Goal: Information Seeking & Learning: Learn about a topic

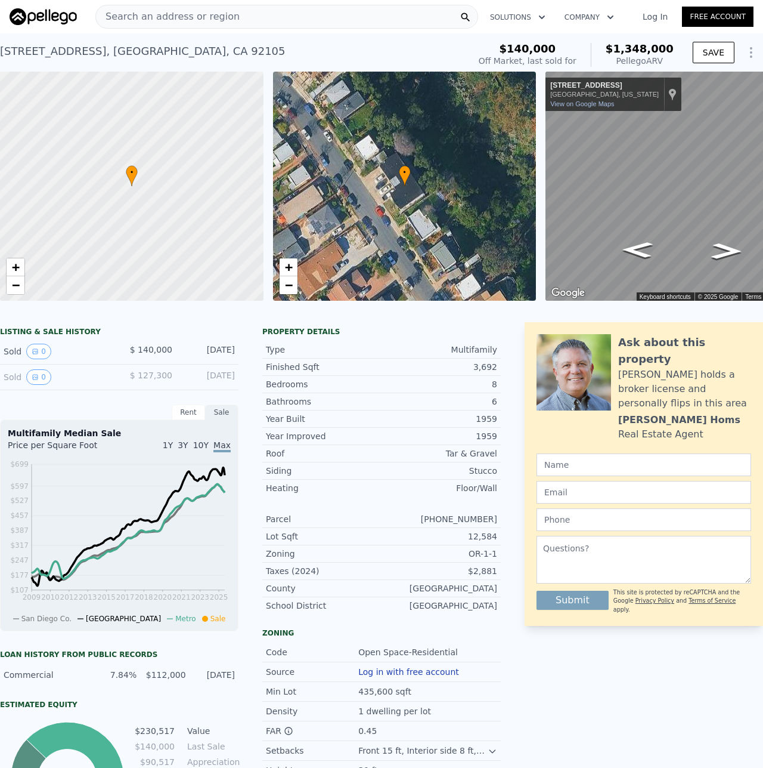
scroll to position [294, 0]
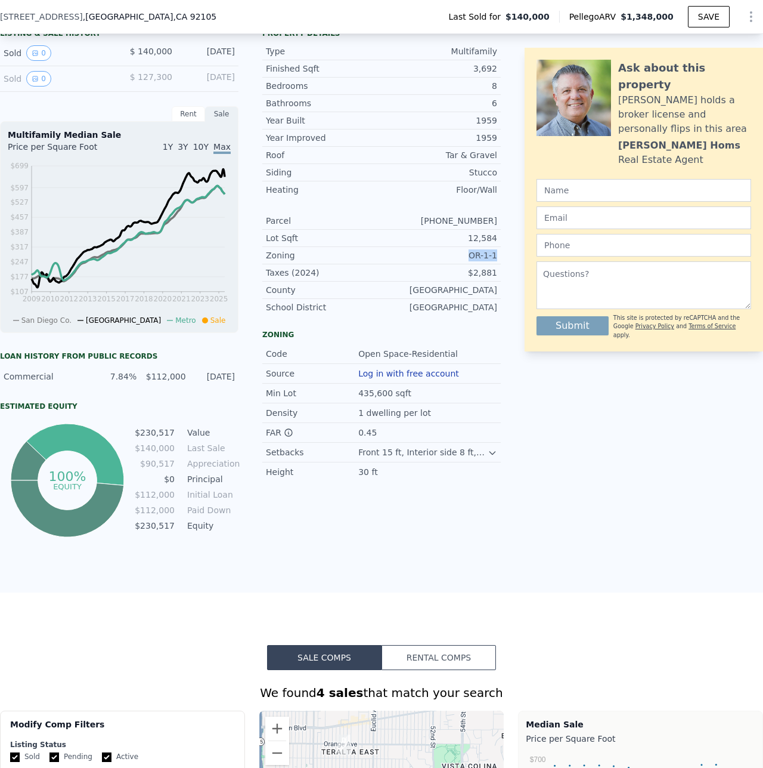
drag, startPoint x: 470, startPoint y: 265, endPoint x: 495, endPoint y: 264, distance: 25.1
click at [495, 264] on div "LISTING & SALE HISTORY Sold 0 $ 140,000 [DATE] Sold 0 $ 127,300 [DATE] Rent Sal…" at bounding box center [381, 282] width 763 height 516
copy div "OR-1-1"
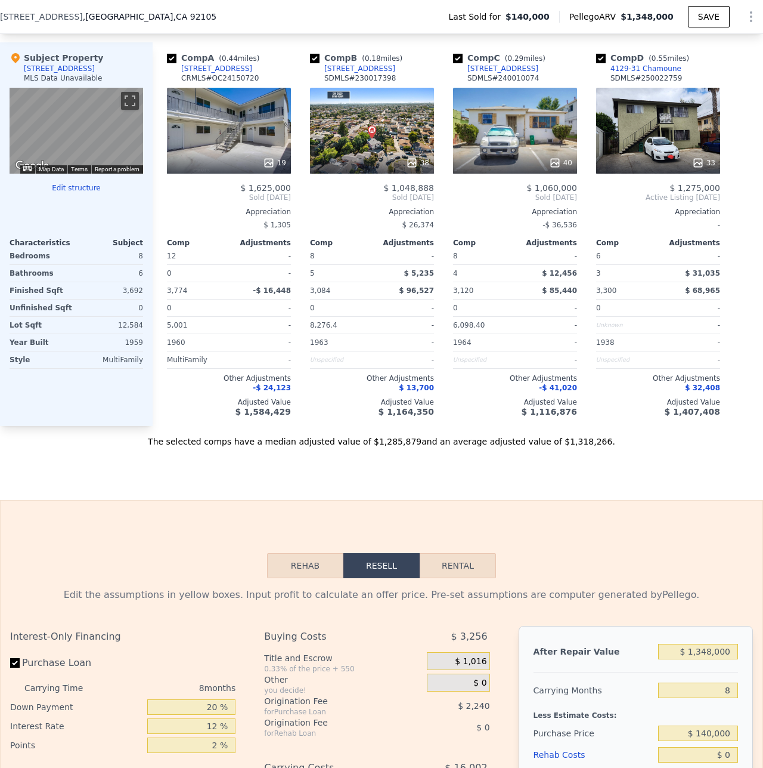
scroll to position [891, 0]
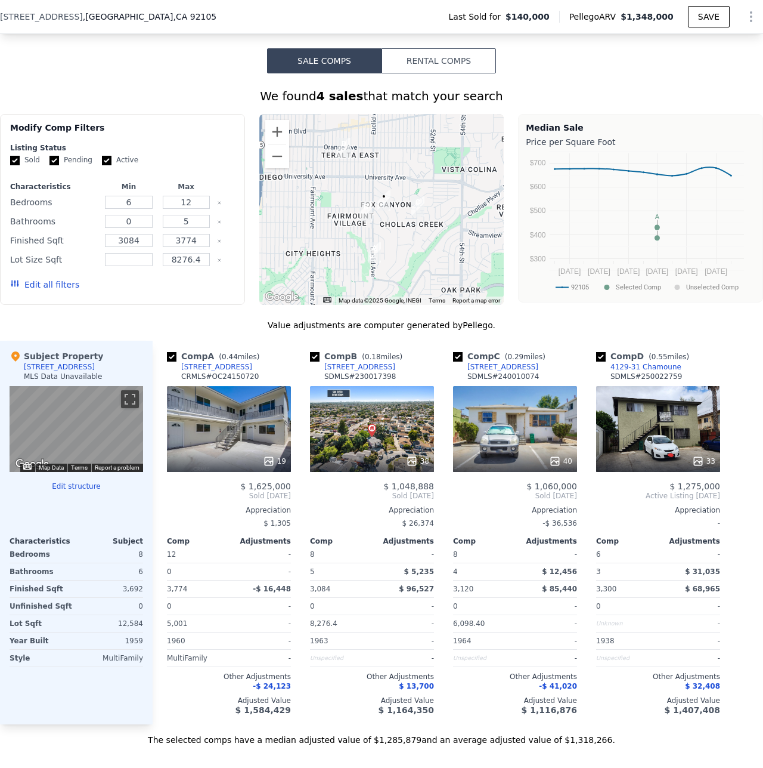
drag, startPoint x: 397, startPoint y: 379, endPoint x: 321, endPoint y: 378, distance: 76.3
click at [321, 378] on div "Comp B ( 0.18 miles) [STREET_ADDRESS][GEOGRAPHIC_DATA] # 230017398" at bounding box center [372, 368] width 124 height 36
copy div "[STREET_ADDRESS]"
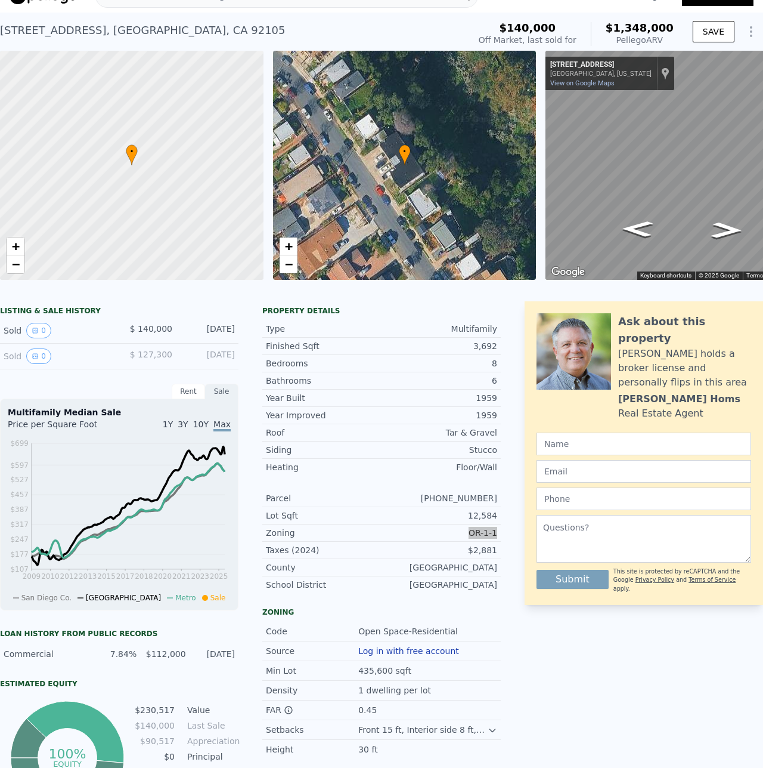
scroll to position [4, 0]
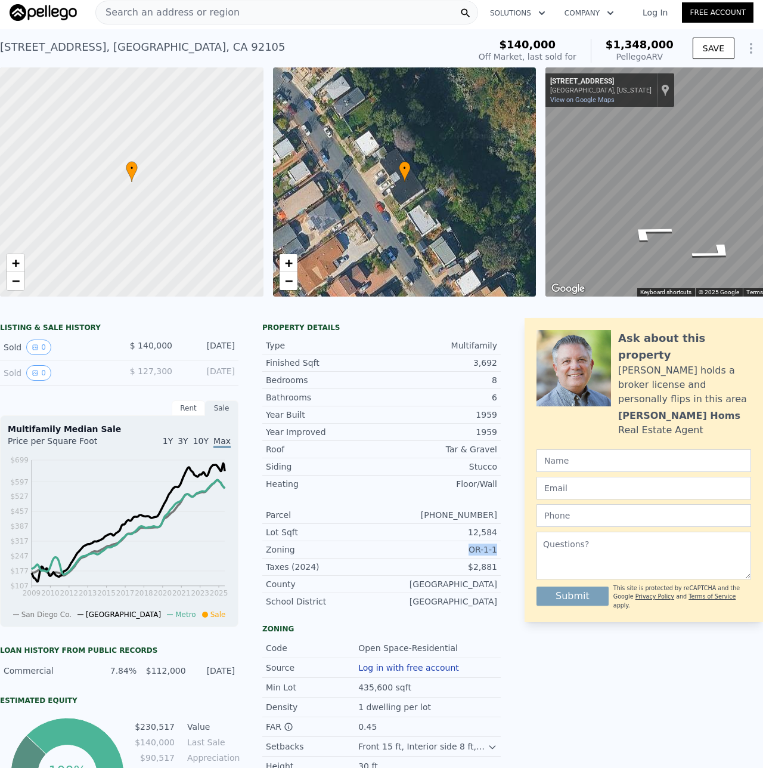
click at [763, 172] on div "Search an address or region Solutions Company Open main menu Log In Free Accoun…" at bounding box center [381, 384] width 763 height 768
click at [537, 146] on div "• + − • + − ← Move left → Move right ↑ Move up ↓ Move down + Zoom in - Zoom out…" at bounding box center [381, 181] width 763 height 229
click at [494, 161] on div "• + − • + − ← Move left → Move right ↑ Move up ↓ Move down + Zoom in - Zoom out…" at bounding box center [381, 181] width 763 height 229
click at [372, 188] on div "• + −" at bounding box center [405, 181] width 264 height 229
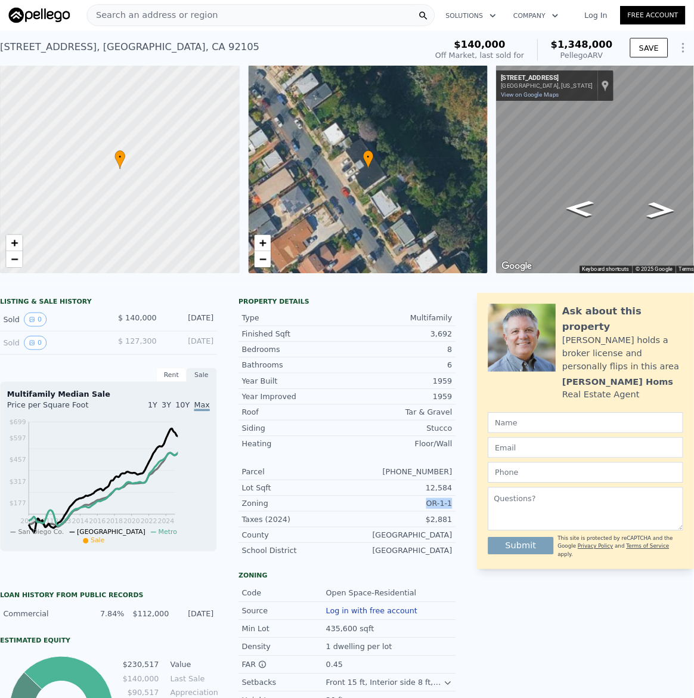
scroll to position [0, 5]
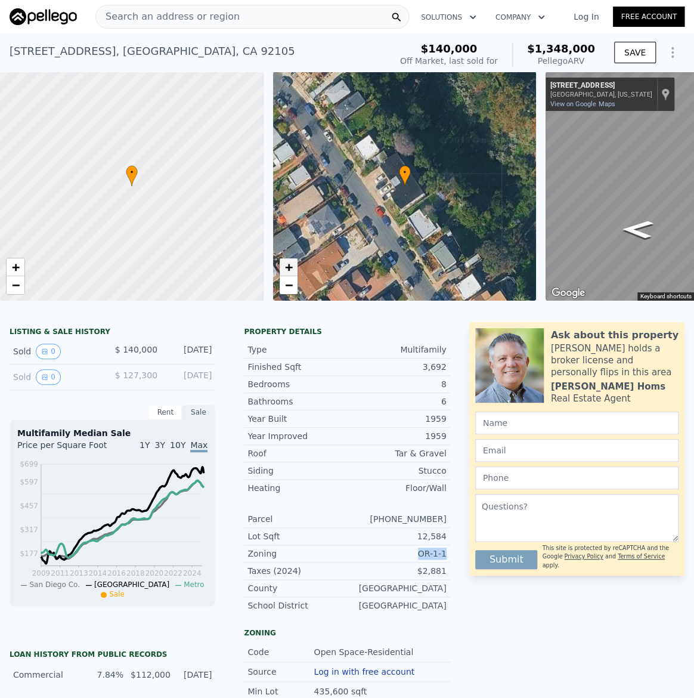
click at [292, 270] on link "+" at bounding box center [289, 267] width 18 height 18
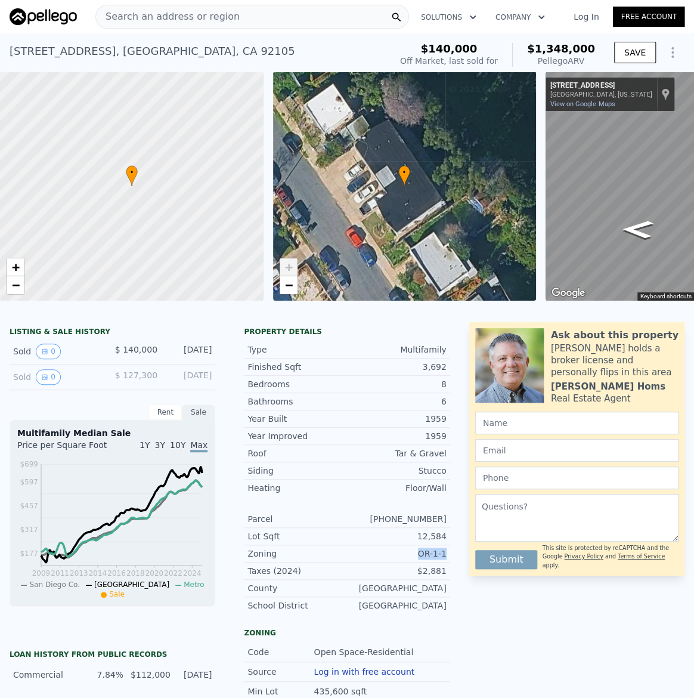
click at [280, 262] on link "+" at bounding box center [289, 267] width 18 height 18
click at [194, 18] on span "Search an address or region" at bounding box center [168, 17] width 144 height 14
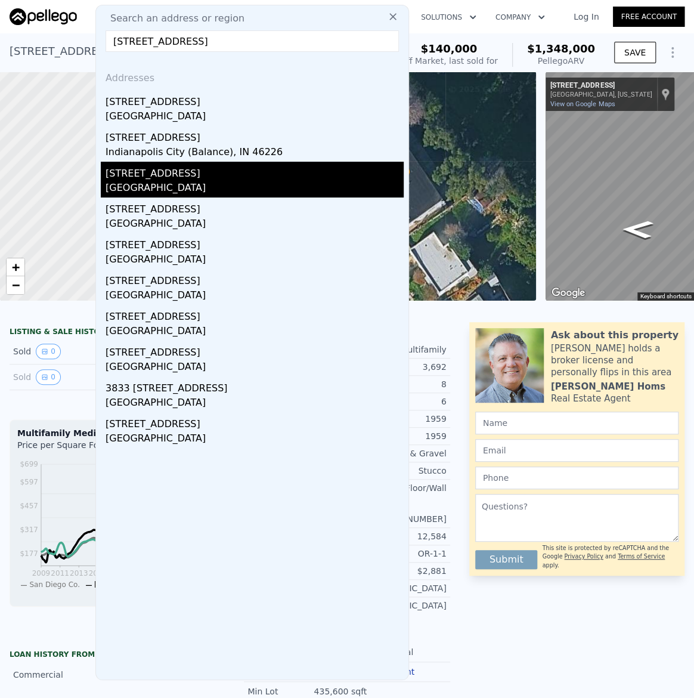
type input "[STREET_ADDRESS]"
click at [149, 181] on div "[GEOGRAPHIC_DATA]" at bounding box center [255, 189] width 298 height 17
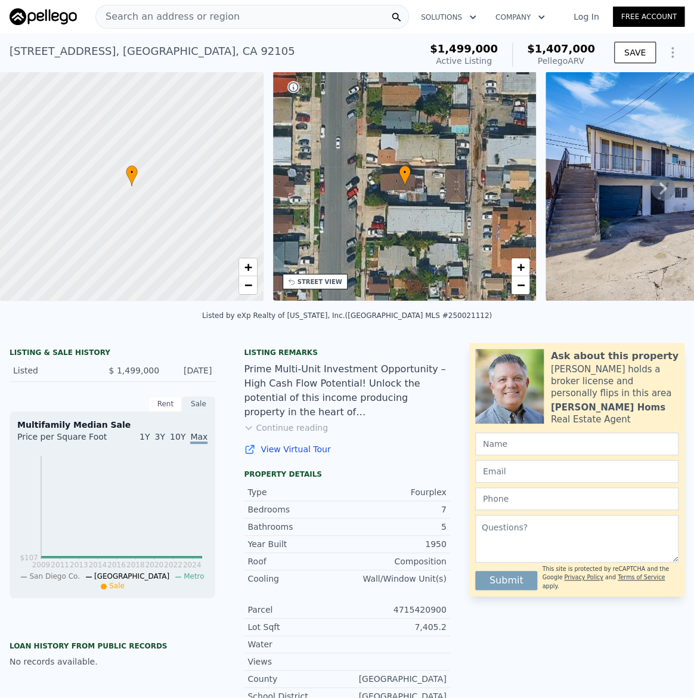
type input "6"
type input "12"
type input "0"
type input "5"
type input "3084"
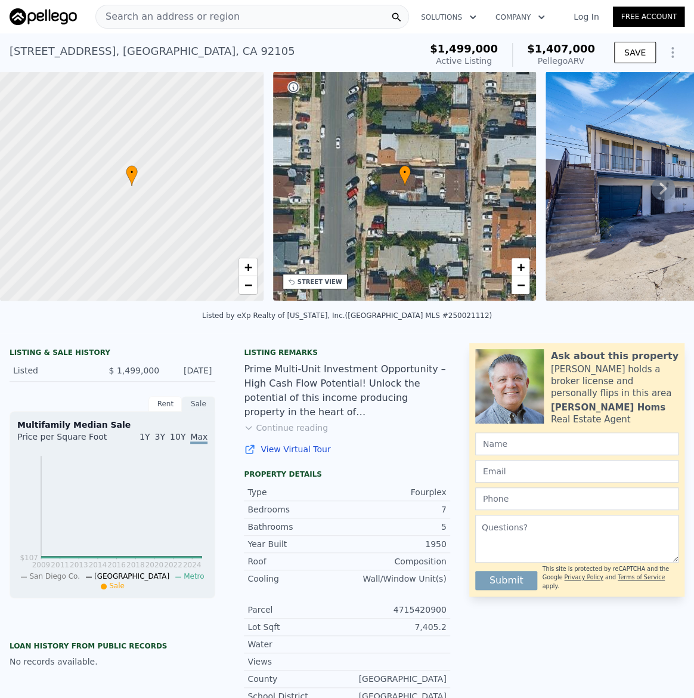
type input "3774"
type input "8276.4"
type input "$ 1,348,000"
type input "8"
type input "$ 1,116,303"
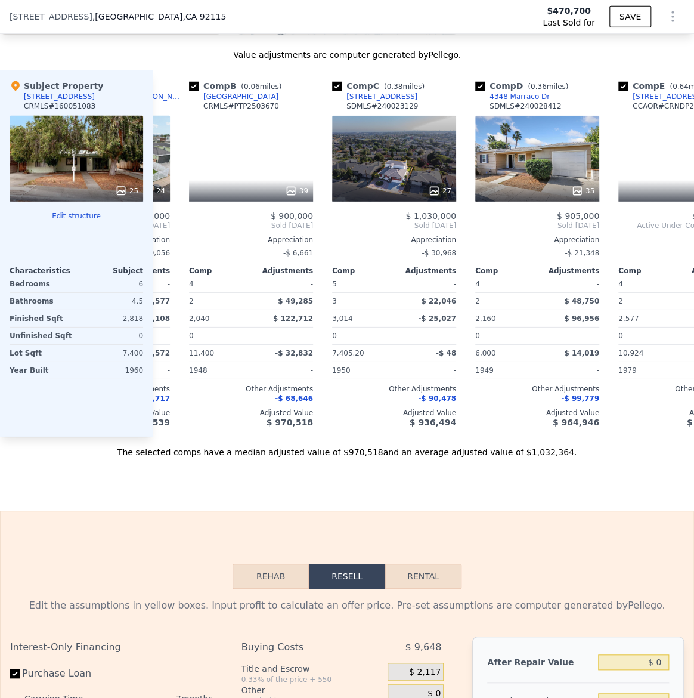
scroll to position [0, 131]
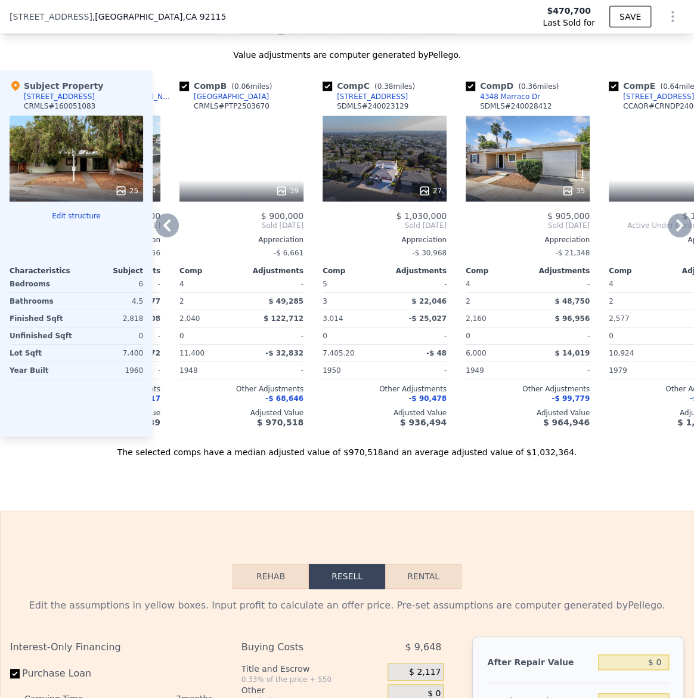
click at [406, 155] on div "27" at bounding box center [385, 159] width 124 height 86
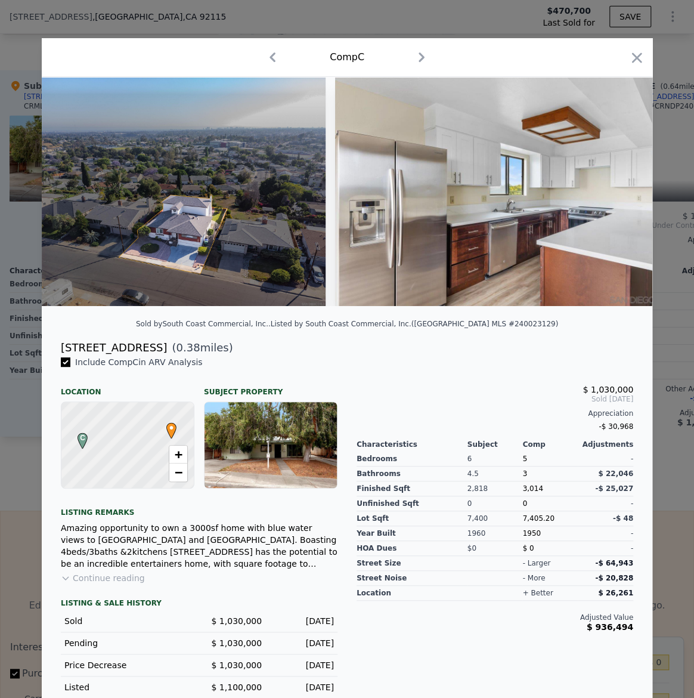
click at [106, 584] on button "Continue reading" at bounding box center [103, 578] width 84 height 12
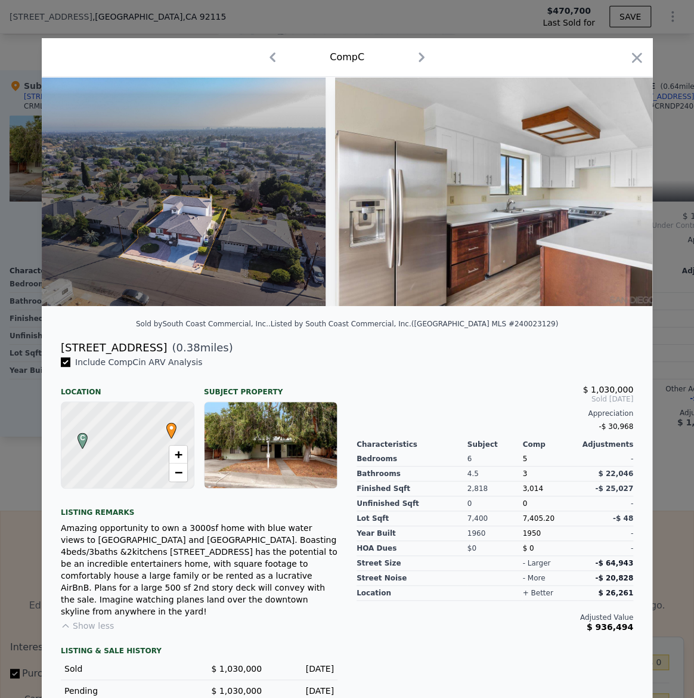
click at [107, 479] on div at bounding box center [127, 445] width 159 height 103
click at [169, 478] on link "−" at bounding box center [178, 472] width 18 height 18
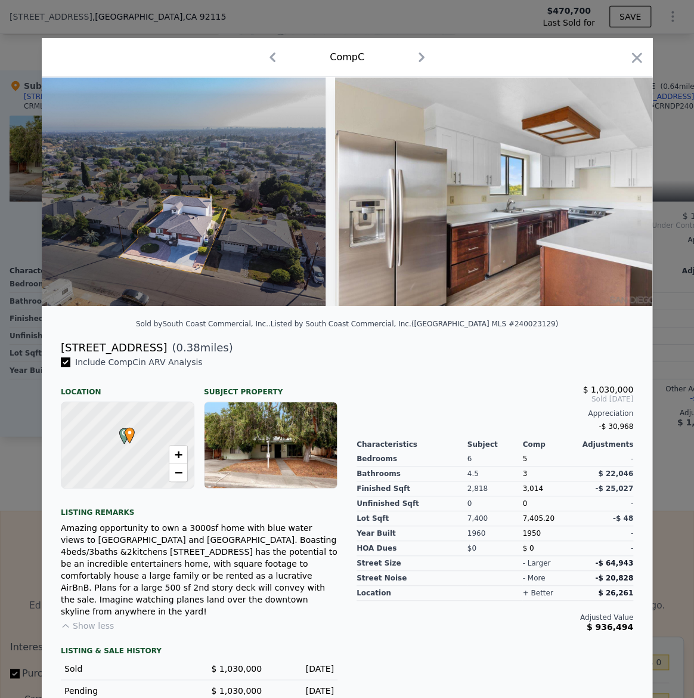
click at [245, 450] on div at bounding box center [271, 445] width 132 height 86
click at [412, 64] on icon "button" at bounding box center [421, 57] width 19 height 19
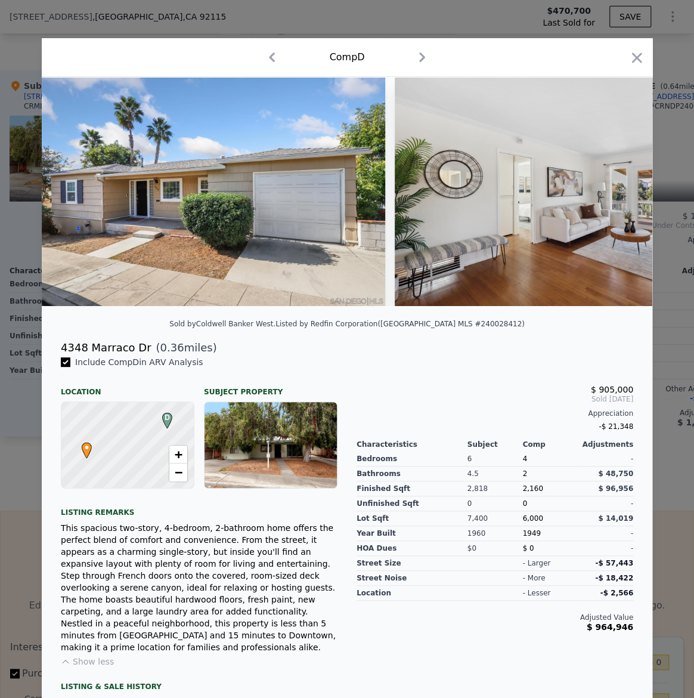
click at [262, 58] on icon "button" at bounding box center [271, 57] width 19 height 19
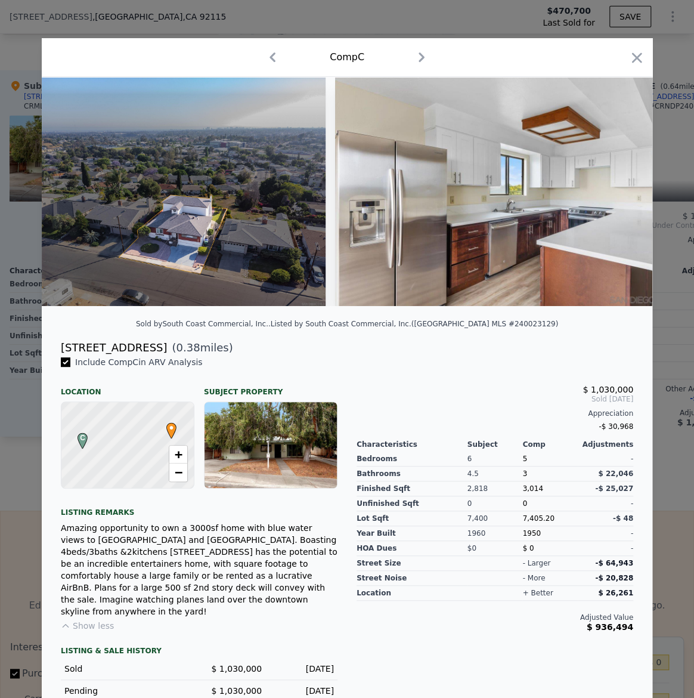
click at [419, 58] on icon "button" at bounding box center [421, 57] width 19 height 19
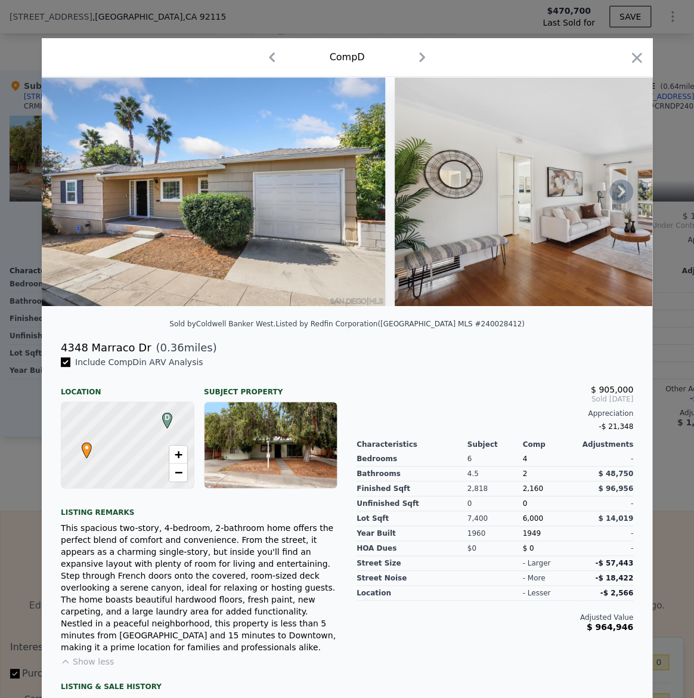
click at [613, 190] on icon at bounding box center [622, 192] width 24 height 24
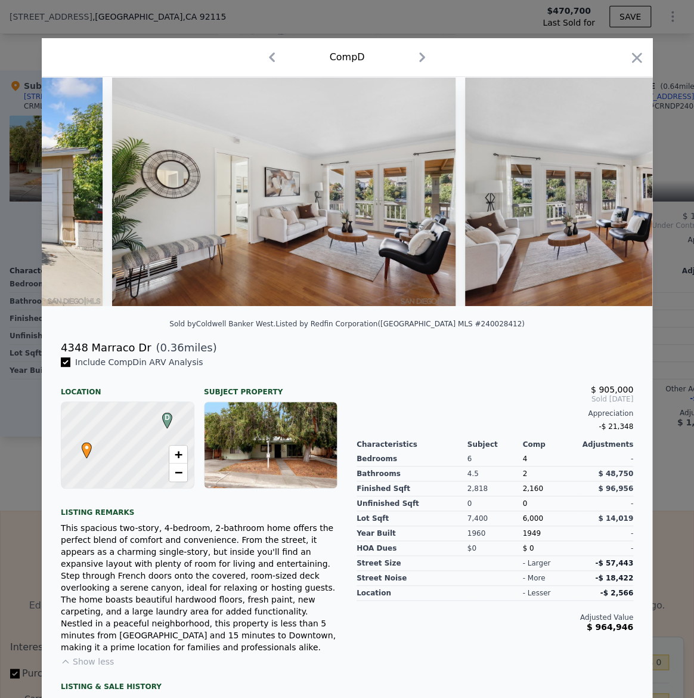
scroll to position [0, 286]
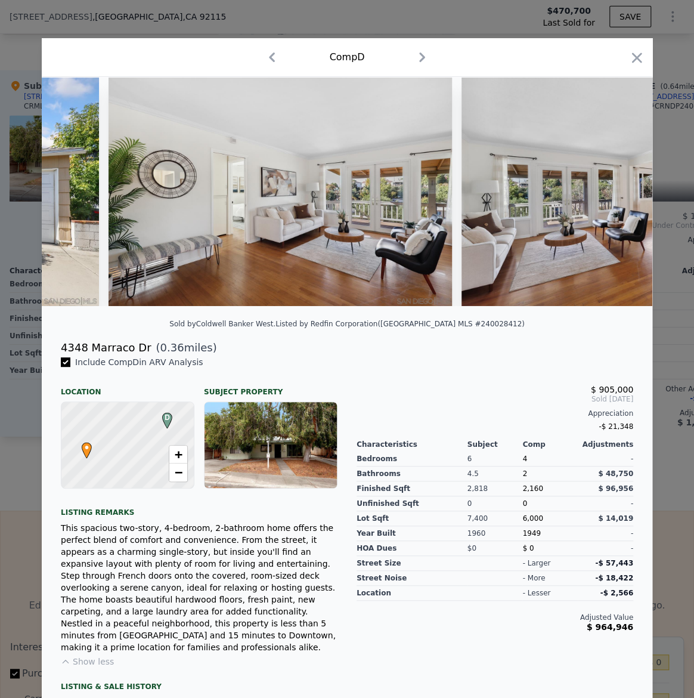
click at [613, 190] on img at bounding box center [634, 191] width 344 height 229
click at [628, 191] on icon at bounding box center [622, 192] width 24 height 24
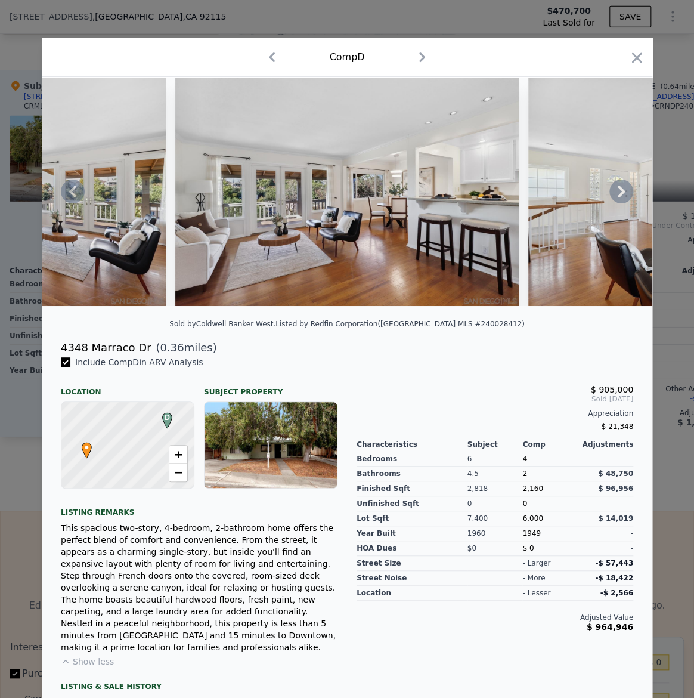
click at [628, 191] on icon at bounding box center [622, 192] width 24 height 24
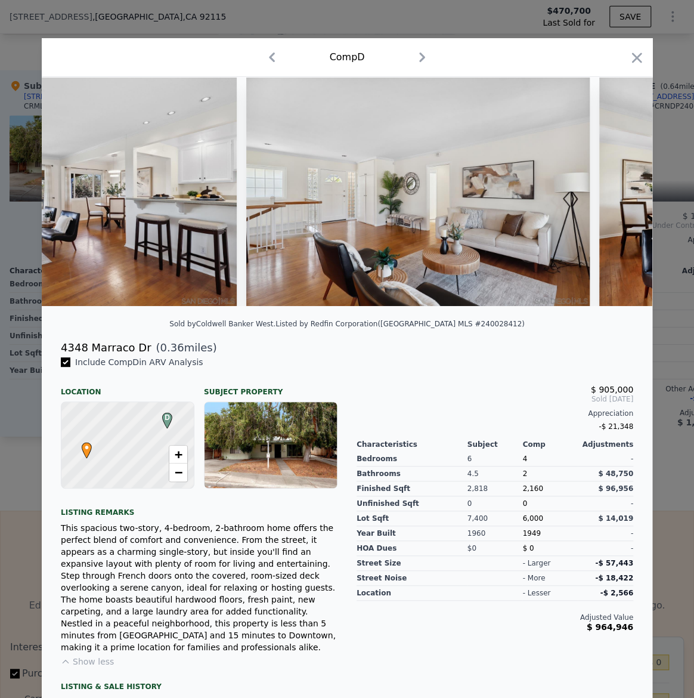
scroll to position [0, 859]
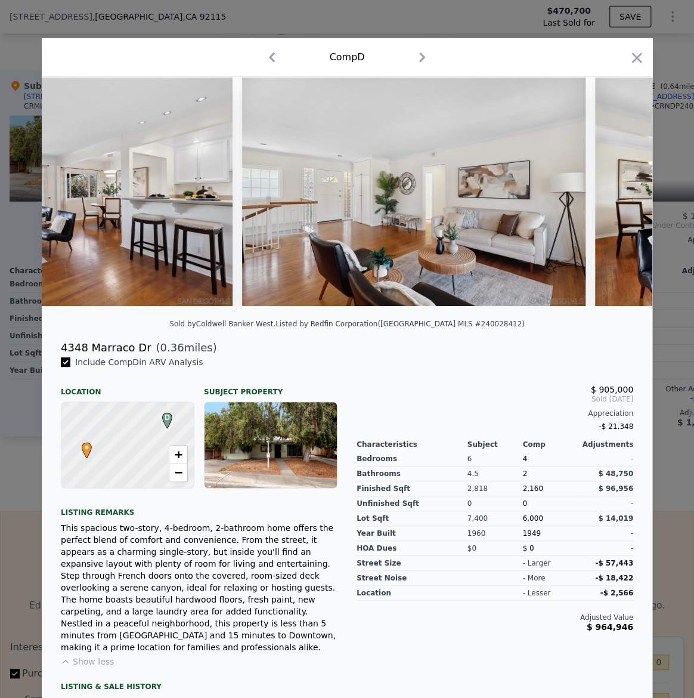
click at [628, 191] on div at bounding box center [347, 191] width 611 height 229
click at [610, 191] on icon at bounding box center [622, 192] width 24 height 24
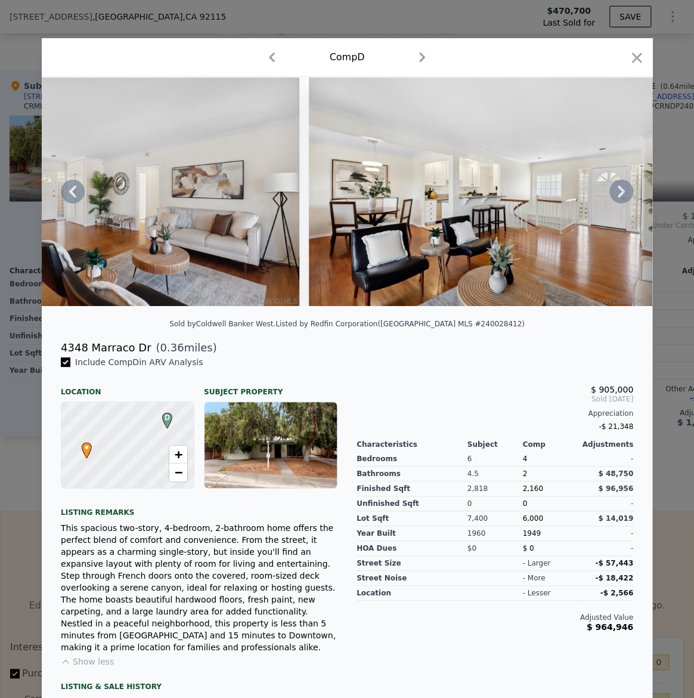
click at [610, 191] on icon at bounding box center [622, 192] width 24 height 24
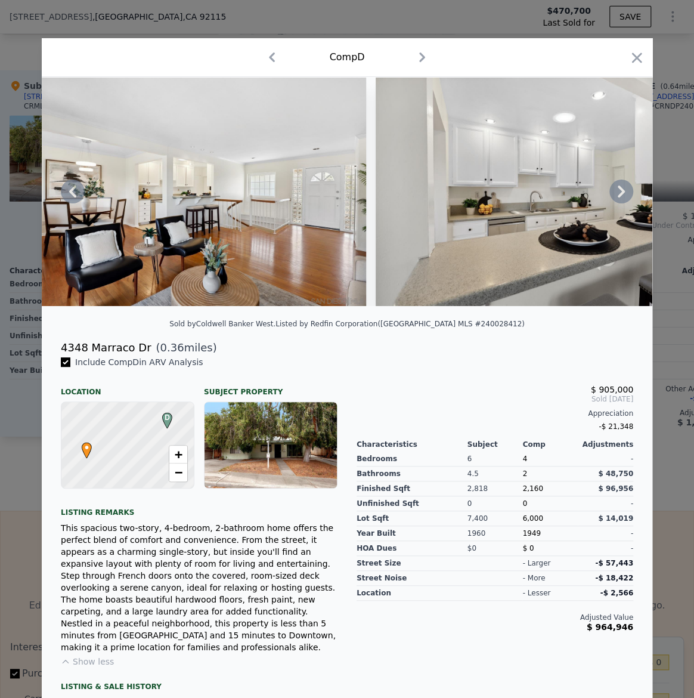
click at [610, 191] on icon at bounding box center [622, 192] width 24 height 24
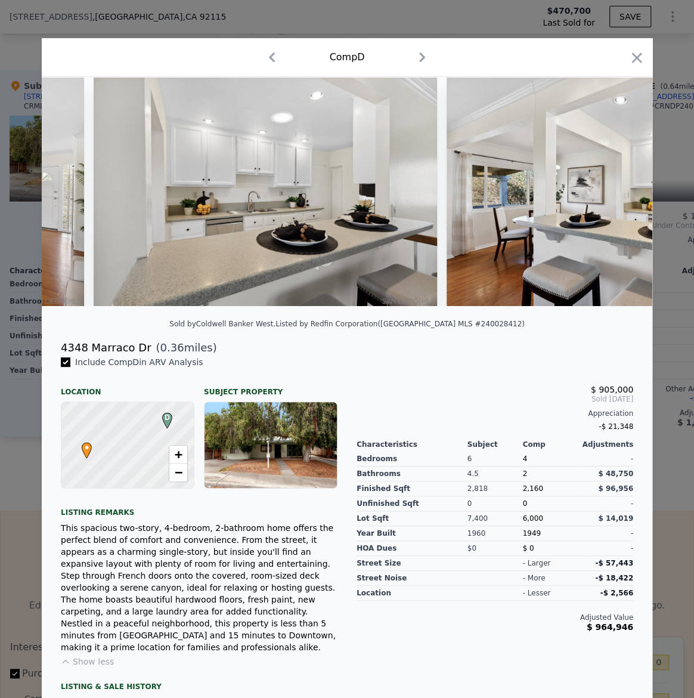
scroll to position [0, 1718]
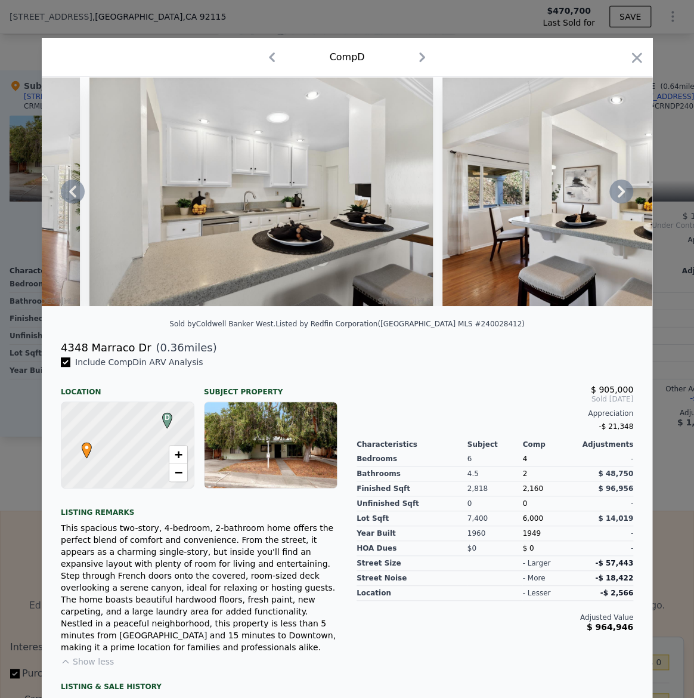
click at [610, 191] on div at bounding box center [347, 191] width 611 height 229
click at [619, 190] on icon at bounding box center [622, 192] width 24 height 24
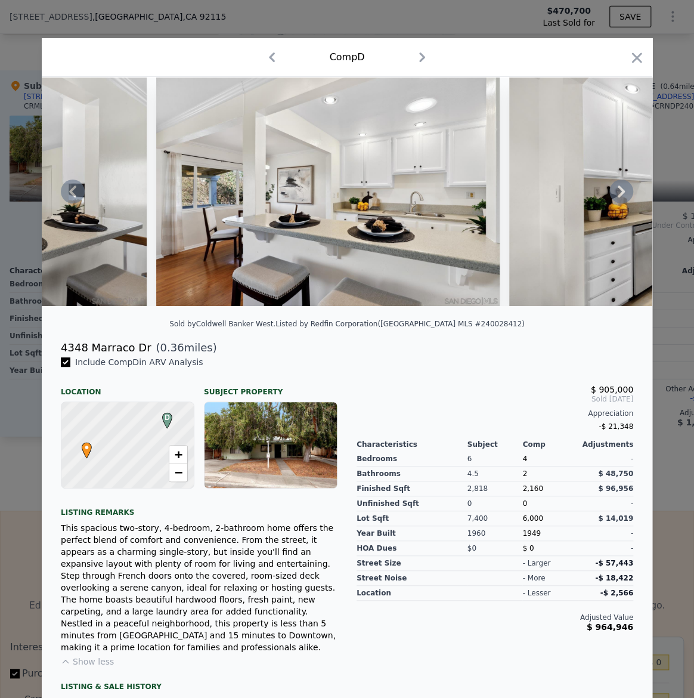
click at [619, 190] on icon at bounding box center [622, 192] width 24 height 24
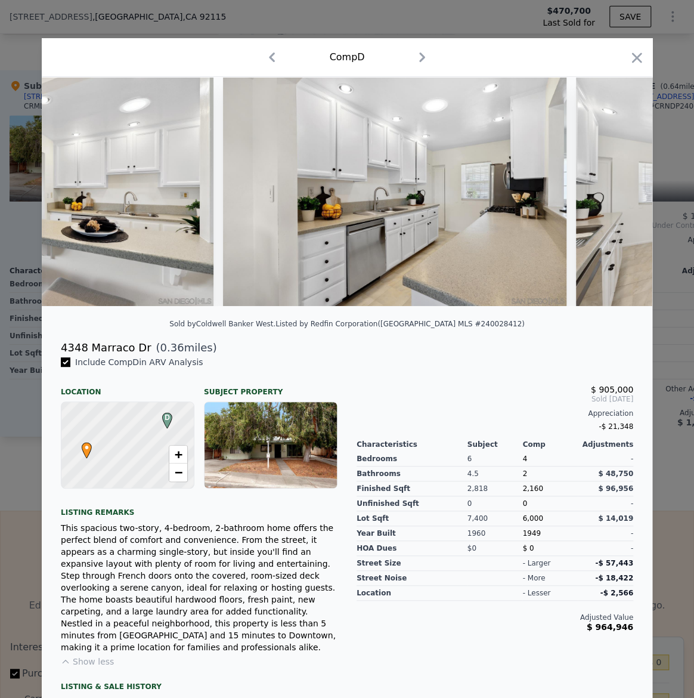
click at [619, 190] on div at bounding box center [347, 191] width 611 height 229
click at [619, 190] on icon at bounding box center [622, 192] width 24 height 24
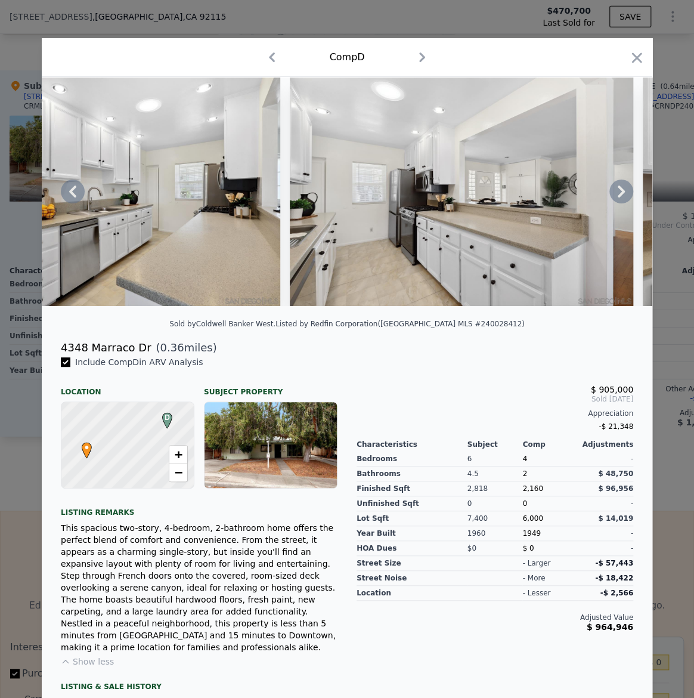
click at [619, 190] on icon at bounding box center [622, 192] width 24 height 24
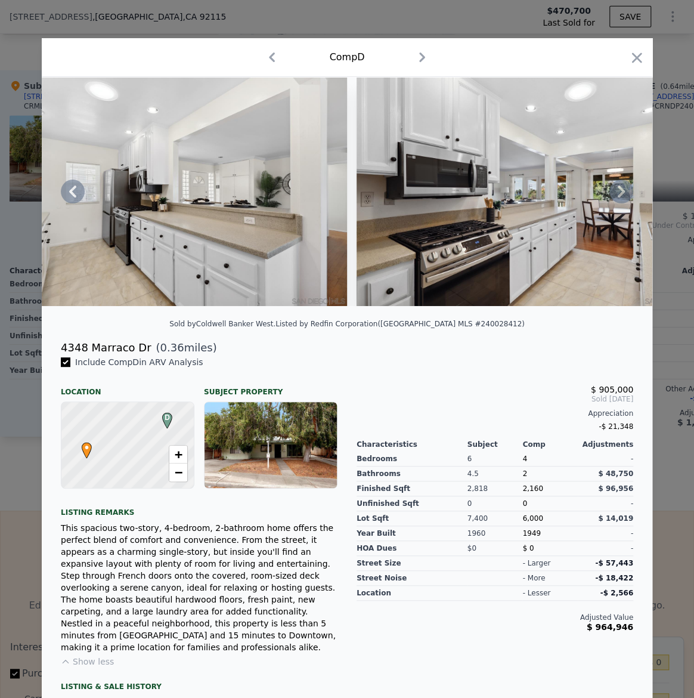
click at [619, 190] on icon at bounding box center [622, 192] width 24 height 24
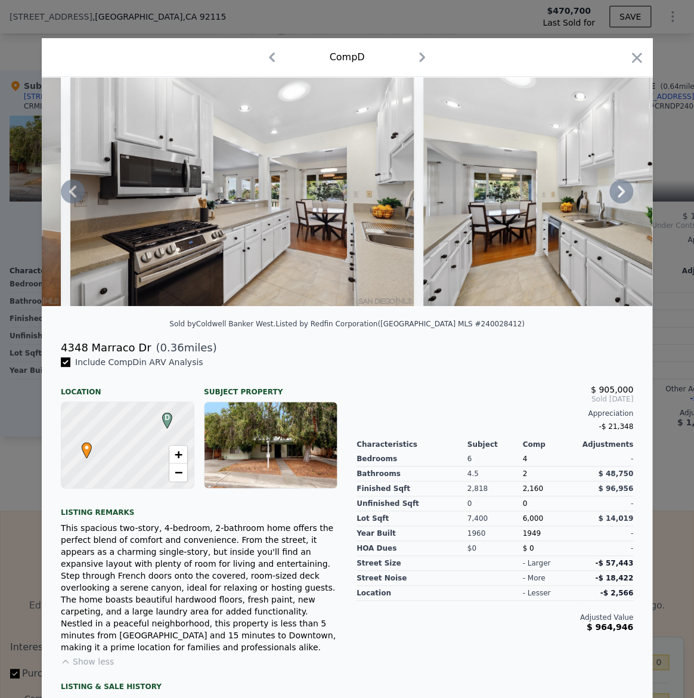
click at [619, 190] on icon at bounding box center [622, 192] width 24 height 24
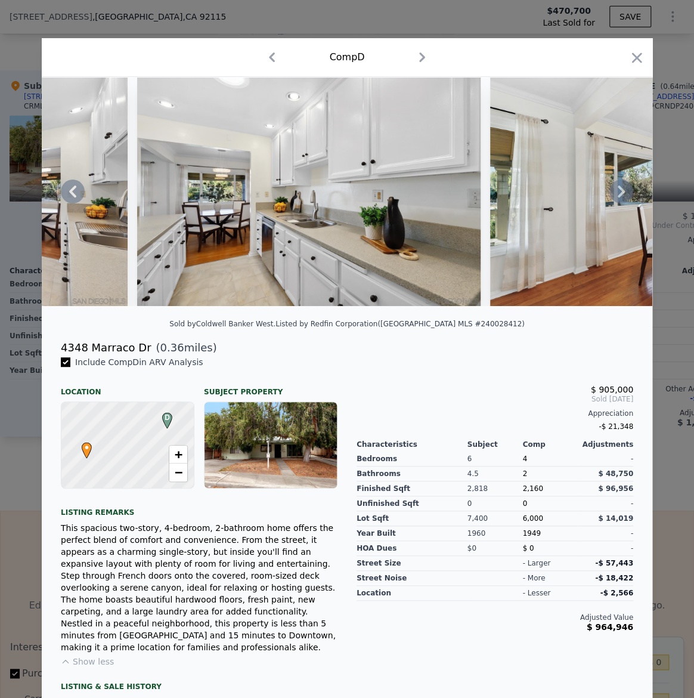
click at [619, 190] on icon at bounding box center [622, 192] width 24 height 24
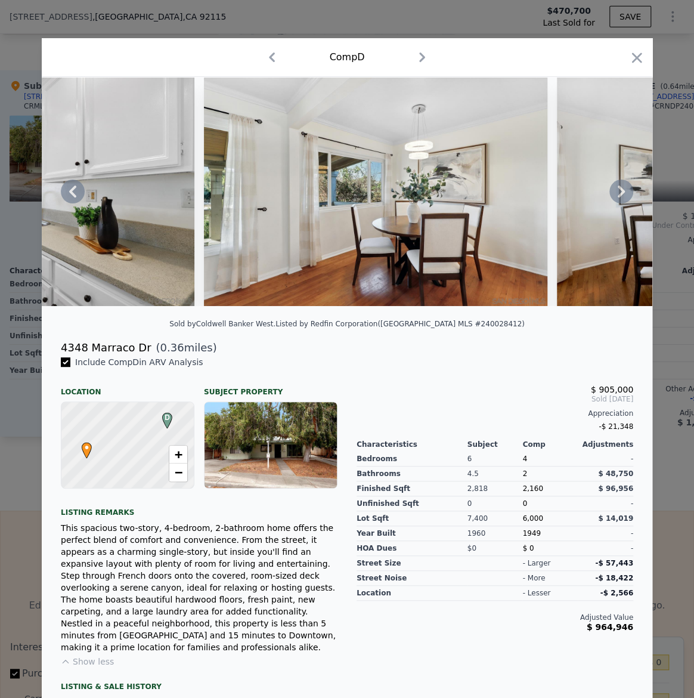
click at [619, 190] on icon at bounding box center [622, 192] width 24 height 24
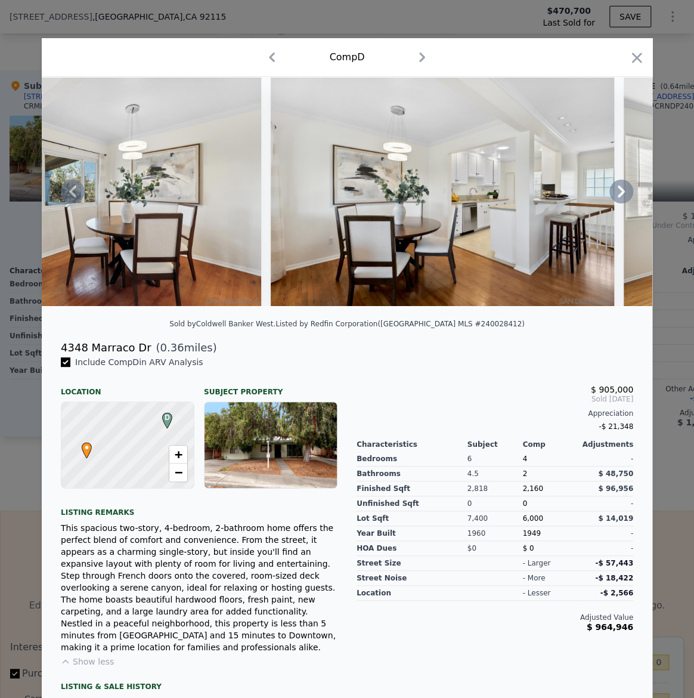
click at [619, 190] on icon at bounding box center [622, 192] width 24 height 24
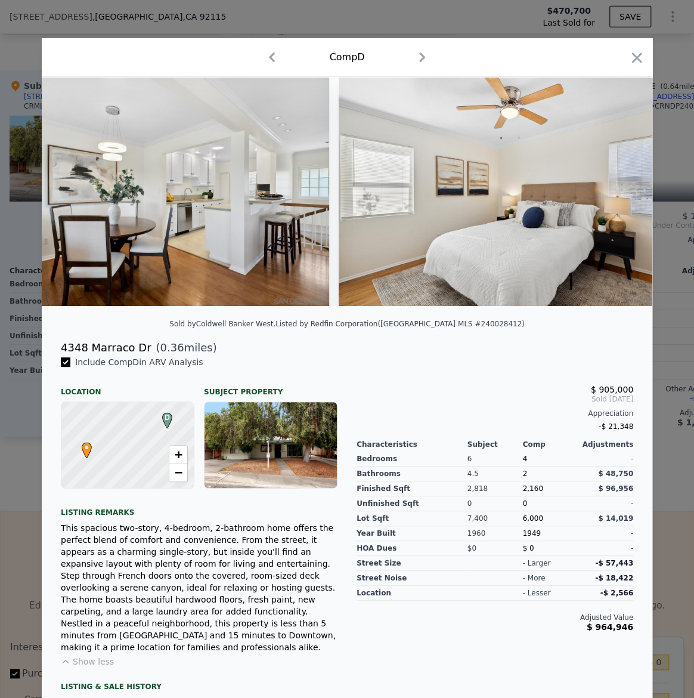
scroll to position [0, 4294]
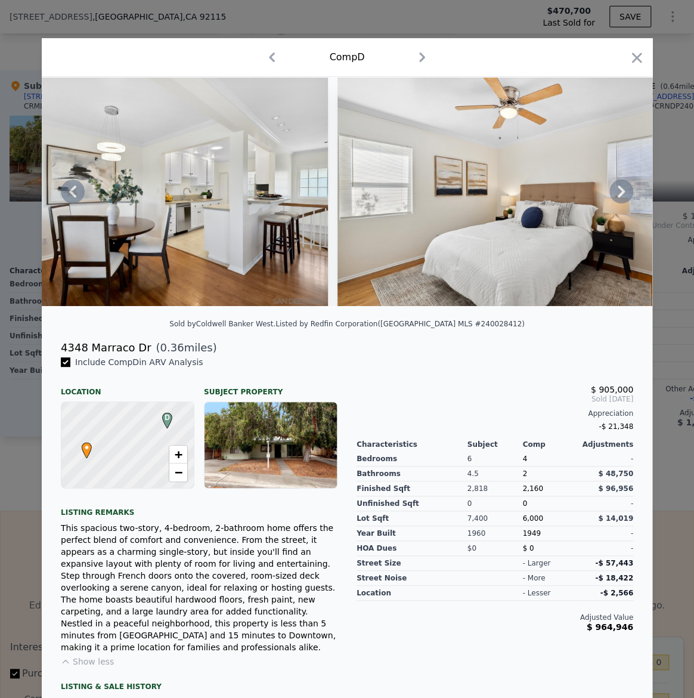
click at [619, 190] on div at bounding box center [347, 191] width 611 height 229
click at [619, 190] on icon at bounding box center [622, 192] width 24 height 24
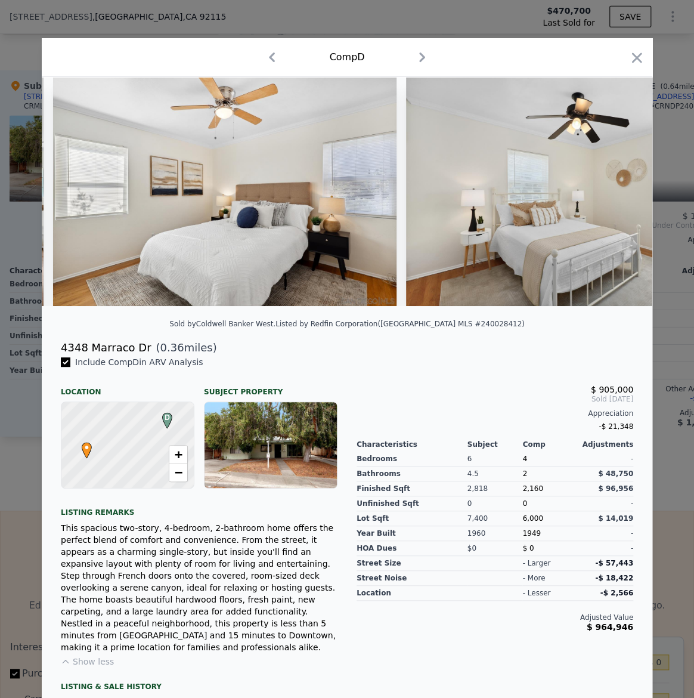
scroll to position [0, 4581]
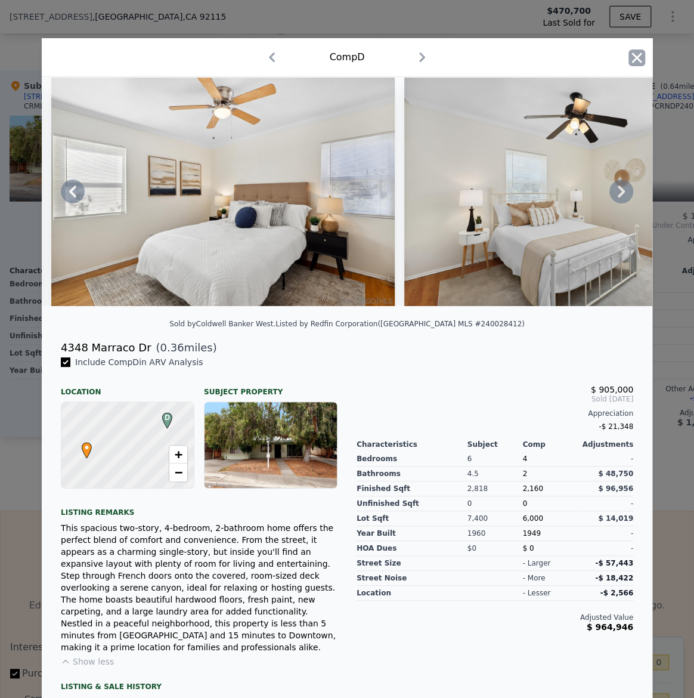
click at [632, 57] on icon "button" at bounding box center [637, 57] width 10 height 10
